Goal: Navigation & Orientation: Find specific page/section

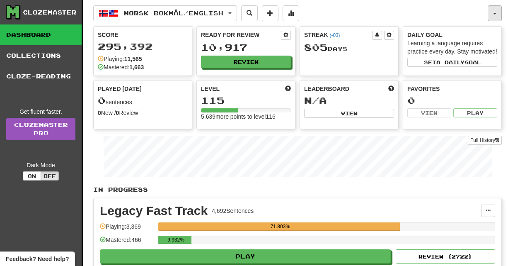
click at [499, 11] on button "button" at bounding box center [495, 13] width 14 height 16
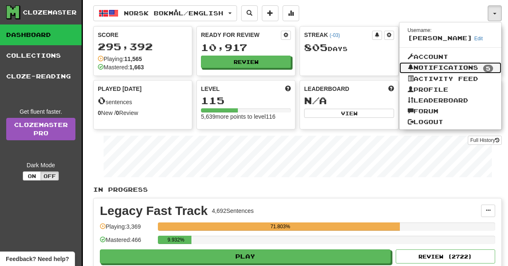
click at [444, 68] on link "Notifications 5" at bounding box center [451, 68] width 102 height 12
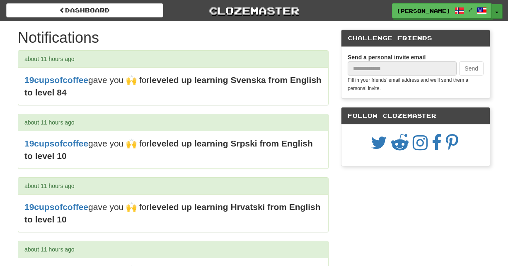
click at [494, 14] on button "Toggle Dropdown" at bounding box center [497, 11] width 11 height 15
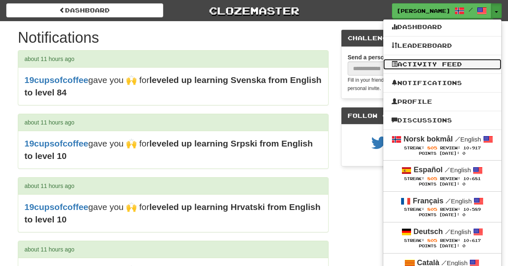
click at [420, 68] on link "Activity Feed" at bounding box center [442, 64] width 118 height 11
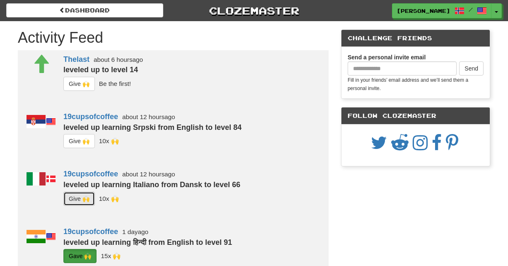
click at [86, 194] on button "G i ve 🙌" at bounding box center [78, 198] width 31 height 14
click at [89, 136] on button "G i ve 🙌" at bounding box center [78, 141] width 31 height 14
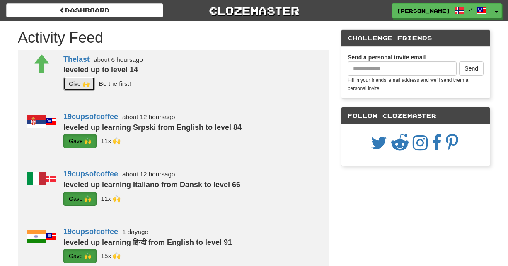
click at [92, 87] on button "G i ve 🙌" at bounding box center [78, 84] width 31 height 14
click at [500, 9] on button "Toggle Dropdown" at bounding box center [497, 11] width 11 height 15
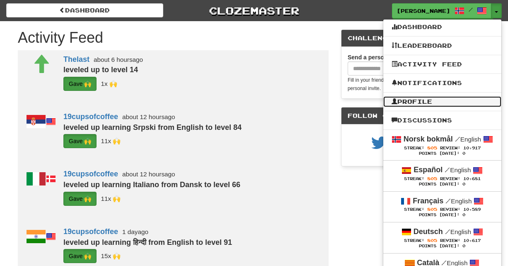
click at [406, 102] on link "Profile" at bounding box center [442, 101] width 118 height 11
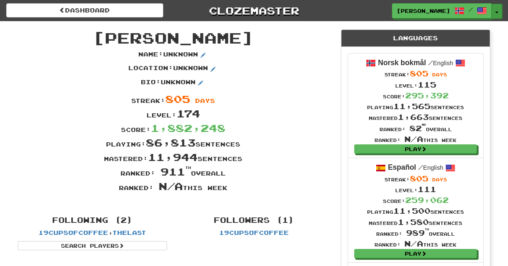
click at [497, 14] on button "Toggle Dropdown" at bounding box center [497, 11] width 11 height 15
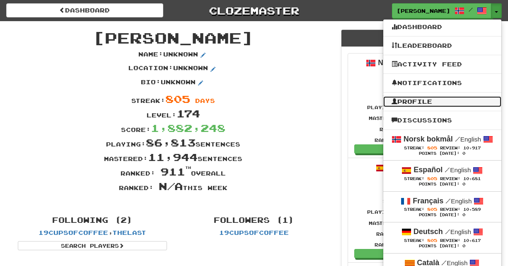
click at [409, 99] on link "Profile" at bounding box center [442, 101] width 118 height 11
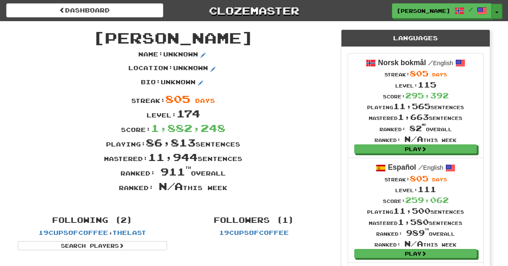
click at [499, 16] on button "Toggle Dropdown" at bounding box center [497, 11] width 11 height 15
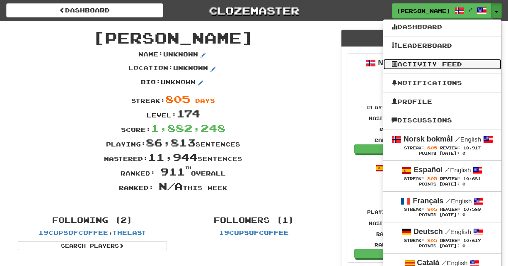
click at [425, 66] on link "Activity Feed" at bounding box center [442, 64] width 118 height 11
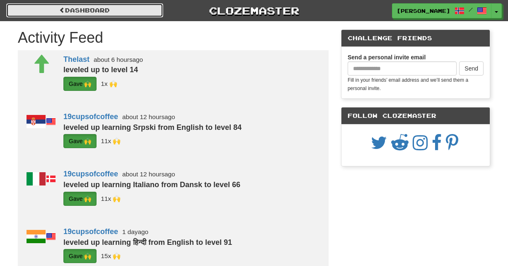
click at [134, 7] on link "Dashboard" at bounding box center [84, 10] width 157 height 14
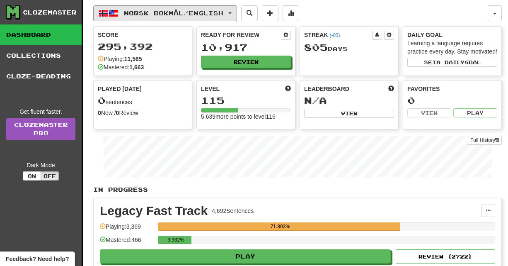
click at [134, 7] on button "Norsk bokmål / English" at bounding box center [165, 13] width 144 height 16
